Goal: Find contact information: Find contact information

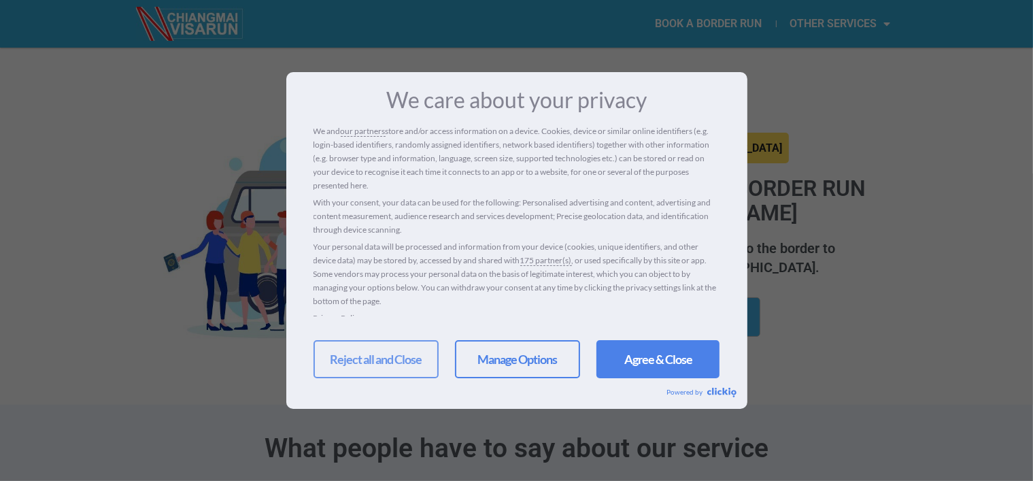
click at [359, 353] on link "Reject all and Close" at bounding box center [375, 359] width 125 height 38
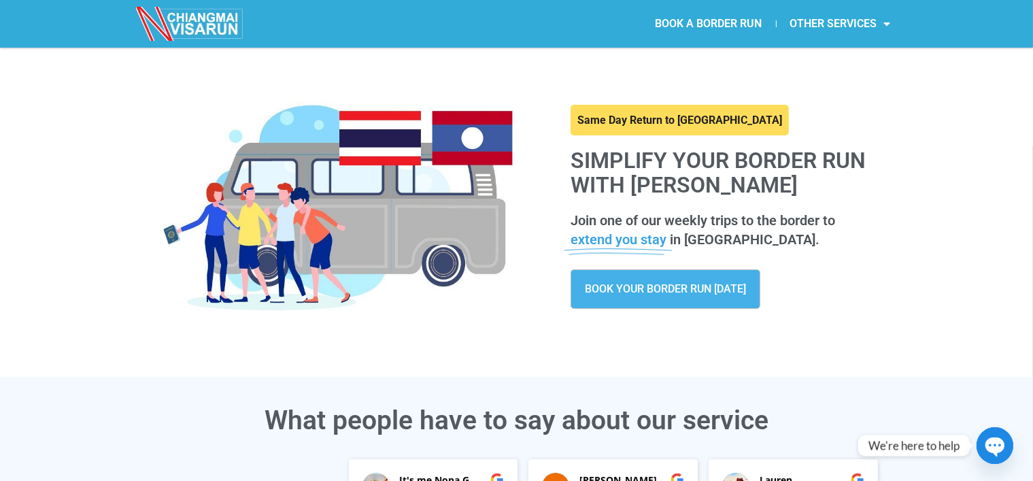
scroll to position [45, 0]
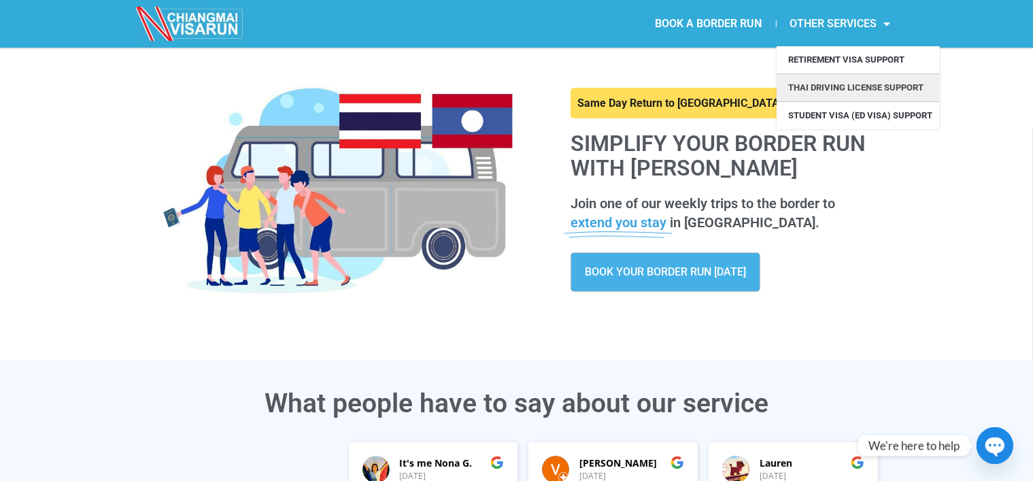
click at [848, 83] on link "Thai Driving License Support" at bounding box center [857, 87] width 163 height 27
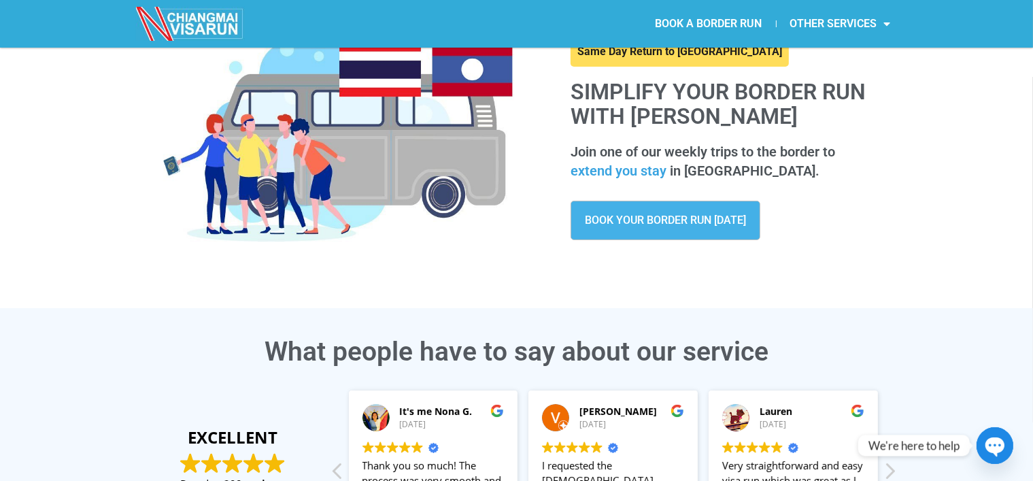
scroll to position [0, 0]
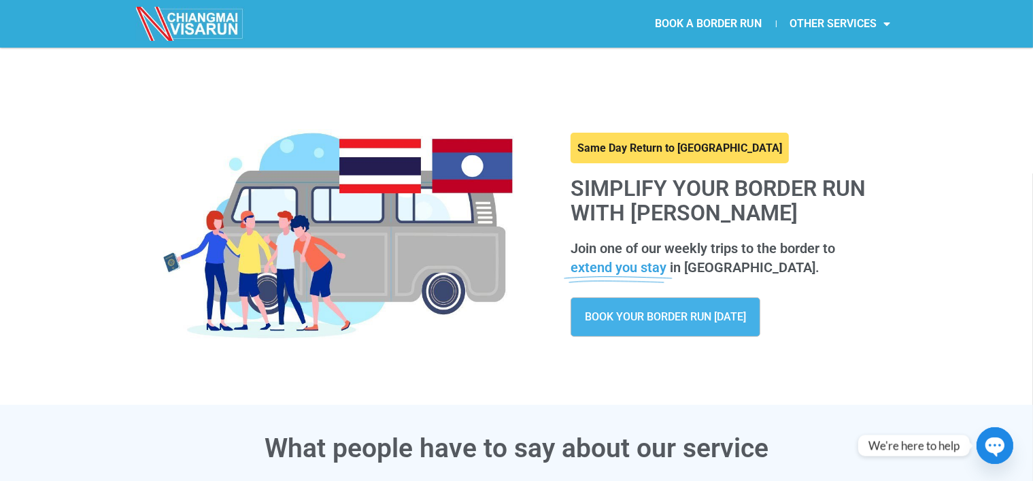
click at [990, 437] on circle "button" at bounding box center [994, 445] width 37 height 37
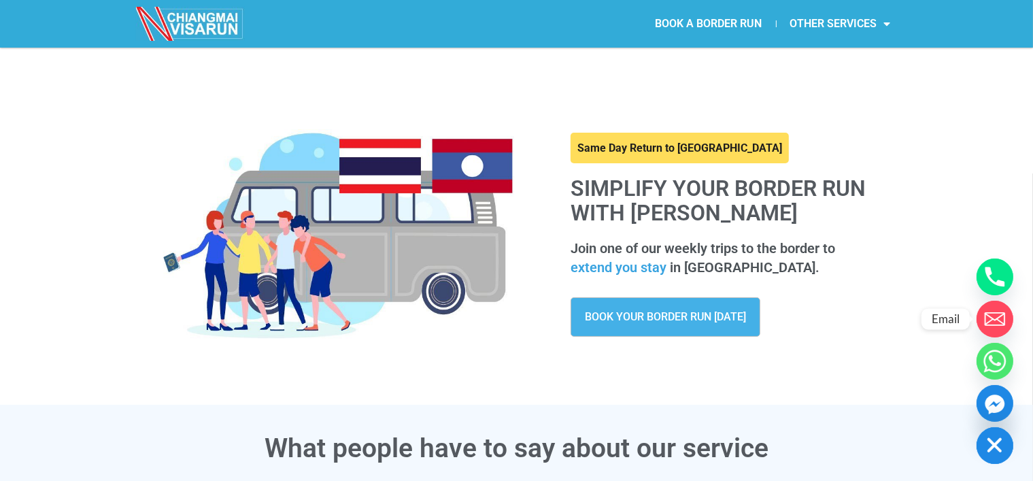
click at [993, 317] on circle "Email" at bounding box center [994, 318] width 37 height 37
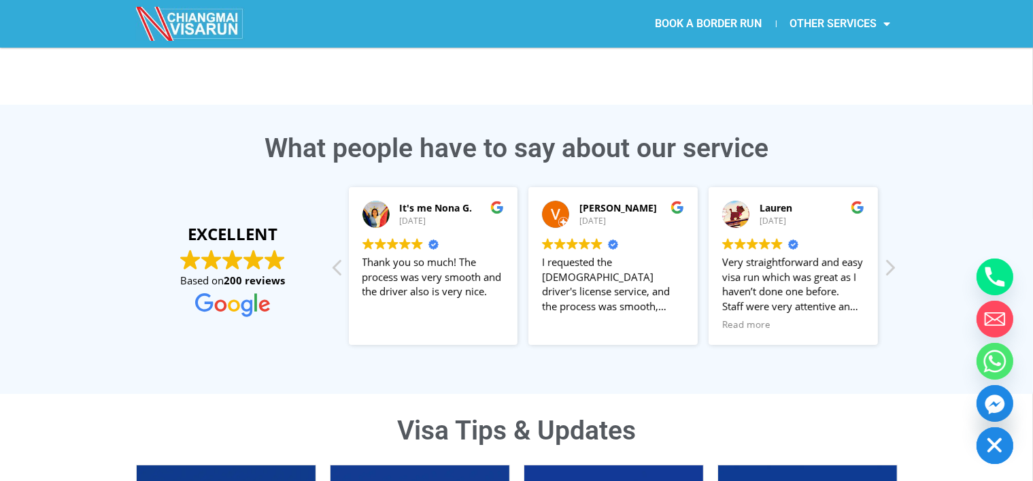
scroll to position [322, 0]
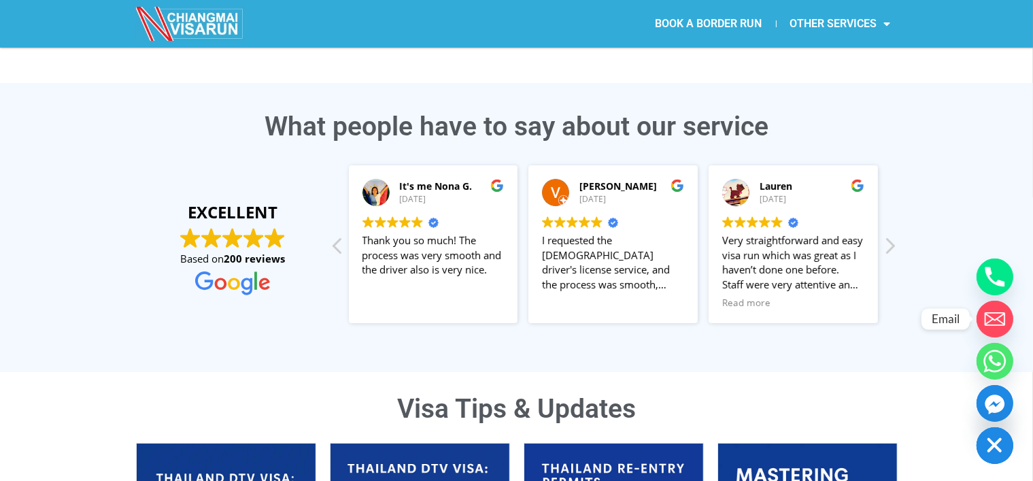
click at [988, 317] on circle "Email" at bounding box center [994, 318] width 37 height 37
click at [990, 315] on circle "Email" at bounding box center [994, 318] width 37 height 37
click at [994, 314] on circle "Email" at bounding box center [994, 318] width 37 height 37
click at [995, 315] on circle "Email" at bounding box center [994, 318] width 37 height 37
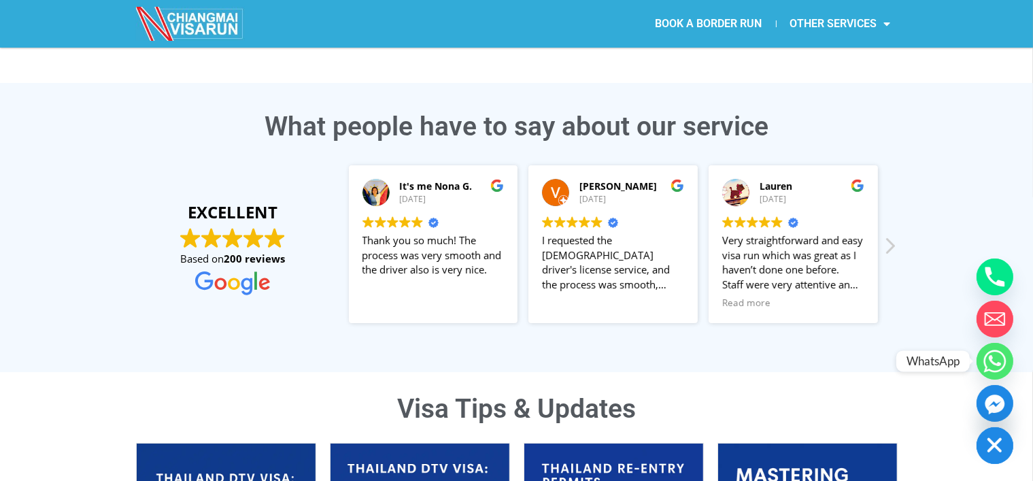
click at [994, 364] on icon "Whatsapp" at bounding box center [994, 360] width 12 height 11
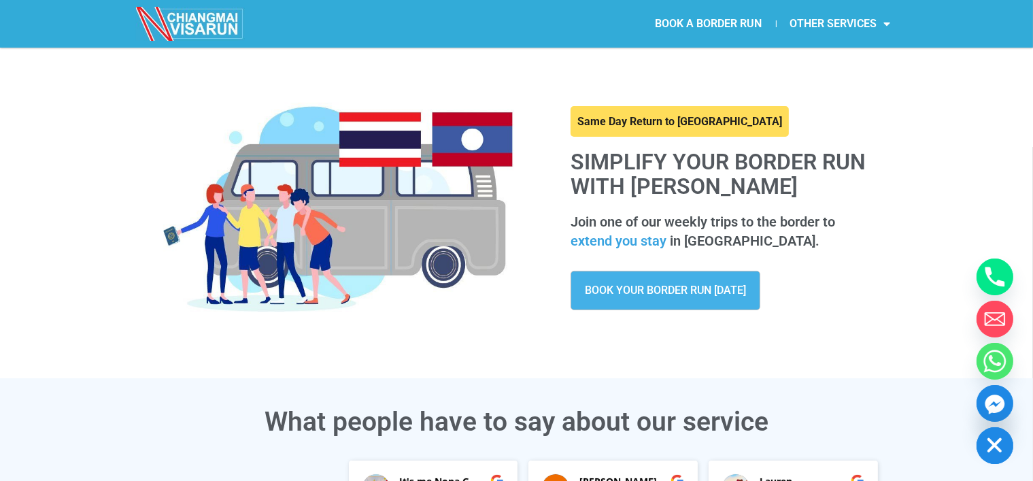
scroll to position [0, 0]
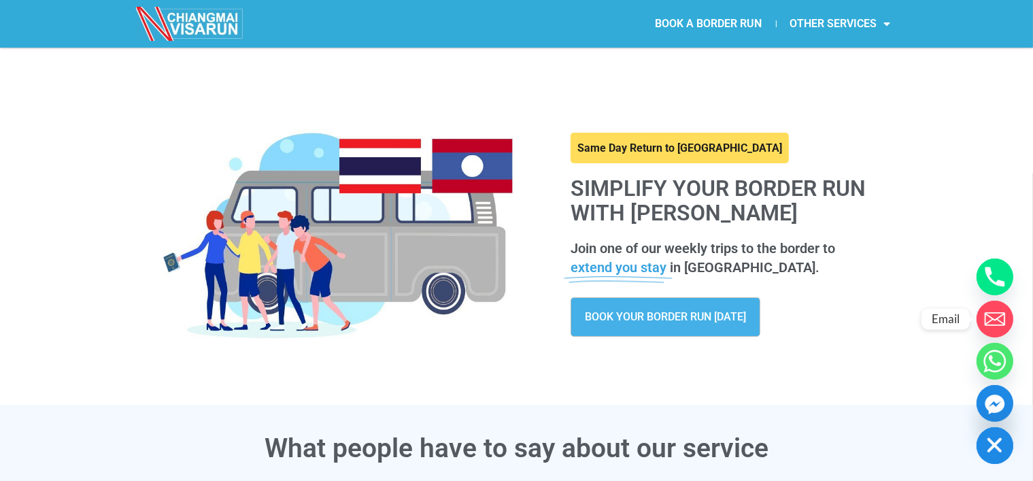
click at [996, 316] on circle "Email" at bounding box center [994, 318] width 37 height 37
click at [990, 271] on icon "Phone" at bounding box center [995, 277] width 20 height 20
